Goal: Transaction & Acquisition: Download file/media

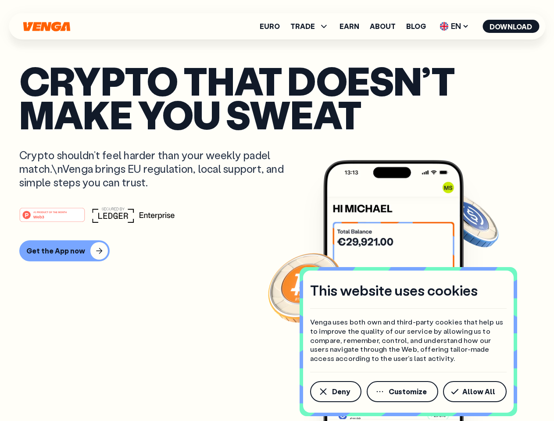
click at [277, 211] on div "#1 PRODUCT OF THE MONTH Web3" at bounding box center [276, 215] width 515 height 16
click at [335, 392] on span "Deny" at bounding box center [341, 391] width 18 height 7
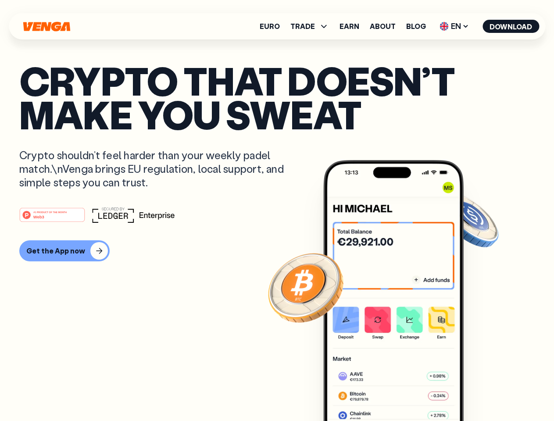
click at [403, 392] on img at bounding box center [393, 307] width 140 height 294
click at [476, 392] on article "Crypto that doesn’t make you sweat Crypto shouldn’t feel harder than your weekl…" at bounding box center [276, 228] width 515 height 329
click at [312, 26] on span "TRADE" at bounding box center [302, 26] width 25 height 7
click at [454, 26] on span "EN" at bounding box center [454, 26] width 36 height 14
click at [511, 26] on button "Download" at bounding box center [510, 26] width 57 height 13
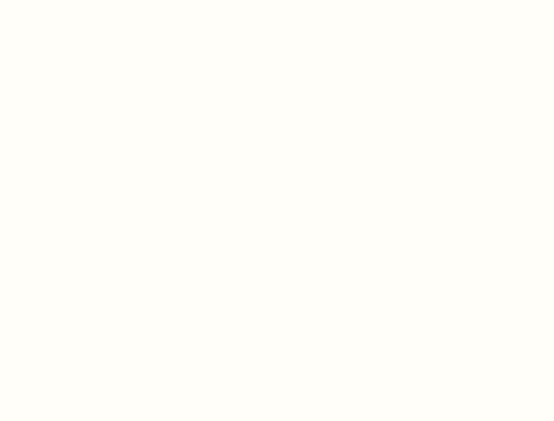
click at [277, 0] on html "This website uses cookies Venga uses both own and third-party cookies that help…" at bounding box center [277, 0] width 554 height 0
click at [63, 0] on html "This website uses cookies Venga uses both own and third-party cookies that help…" at bounding box center [277, 0] width 554 height 0
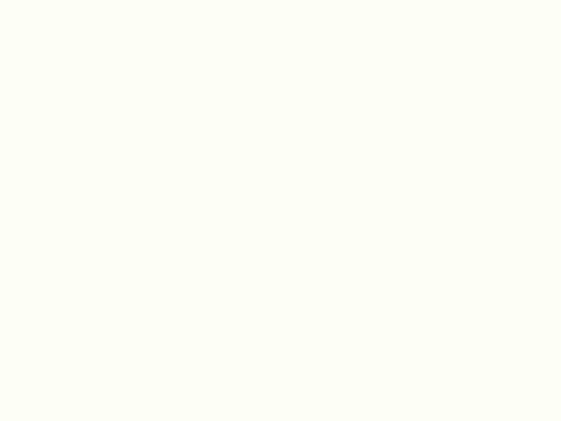
click at [54, 0] on html "This website uses cookies Venga uses both own and third-party cookies that help…" at bounding box center [280, 0] width 561 height 0
